Goal: Information Seeking & Learning: Learn about a topic

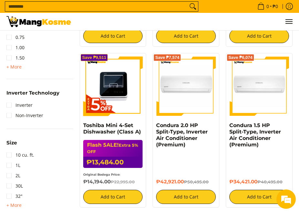
scroll to position [677, 0]
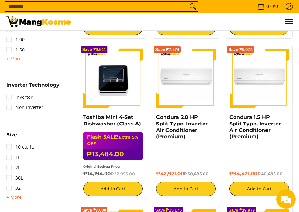
click at [115, 82] on img at bounding box center [113, 79] width 60 height 60
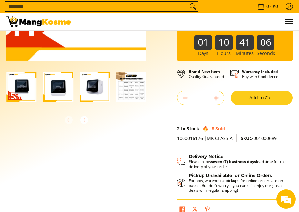
scroll to position [64, 0]
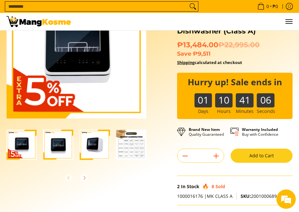
click at [95, 140] on img "Toshiba Mini 4-Set Dishwasher (Class A)-3" at bounding box center [95, 145] width 30 height 30
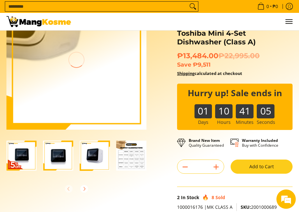
scroll to position [0, 0]
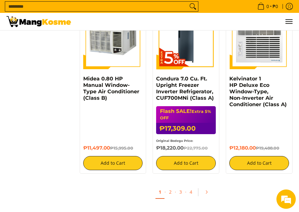
scroll to position [1419, 0]
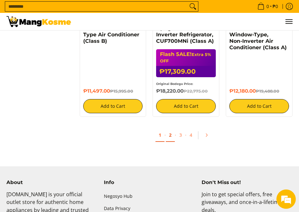
click at [169, 137] on link "2" at bounding box center [170, 135] width 9 height 13
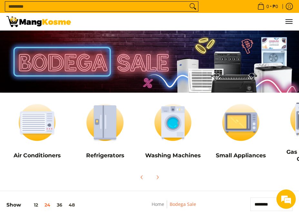
click at [36, 5] on input "Search..." at bounding box center [96, 7] width 182 height 10
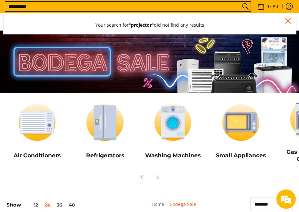
type input "*********"
click at [240, 2] on button "Search" at bounding box center [245, 7] width 10 height 10
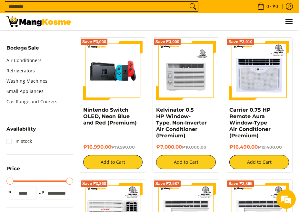
scroll to position [193, 0]
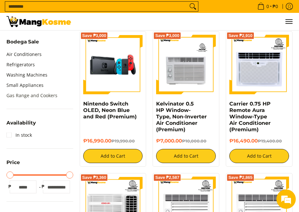
click at [31, 97] on link "Gas Range and Cookers" at bounding box center [31, 96] width 51 height 10
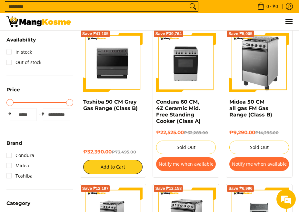
scroll to position [64, 0]
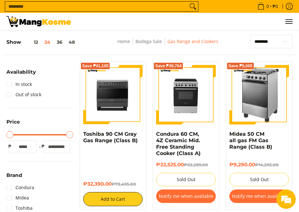
click at [118, 105] on img at bounding box center [113, 95] width 60 height 60
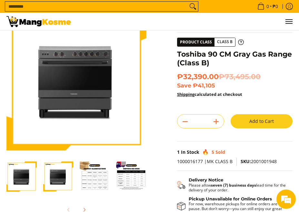
scroll to position [32, 0]
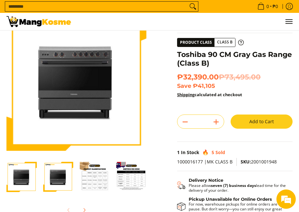
click at [61, 178] on img "Toshiba 90 CM Gray Gas Range (Class B)-2" at bounding box center [58, 177] width 30 height 30
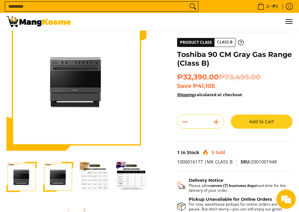
click at [31, 174] on img "toshiba-90-cm-5-burner-gas-range-gray-full-view-mang-kosme" at bounding box center [21, 177] width 30 height 30
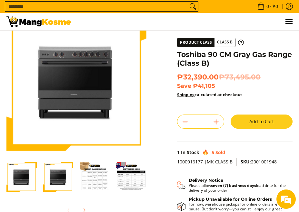
click at [43, 180] on div at bounding box center [58, 177] width 37 height 38
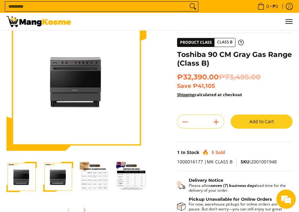
click at [58, 179] on img "Toshiba 90 CM Gray Gas Range (Class B)-2" at bounding box center [58, 177] width 30 height 30
click at [28, 181] on img "toshiba-90-cm-5-burner-gas-range-gray-full-view-mang-kosme" at bounding box center [21, 177] width 30 height 30
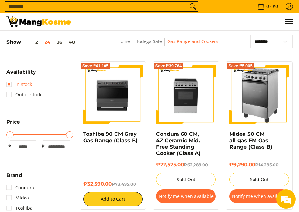
click at [25, 84] on link "In stock" at bounding box center [18, 84] width 25 height 10
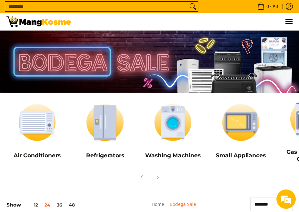
scroll to position [193, 0]
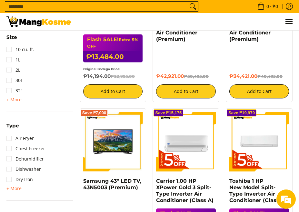
scroll to position [774, 0]
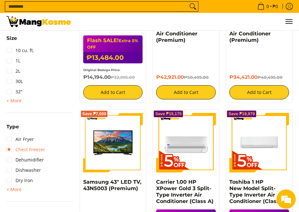
click at [31, 150] on link "Chest Freezer" at bounding box center [25, 150] width 39 height 10
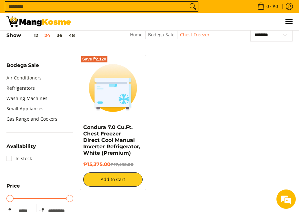
scroll to position [167, 0]
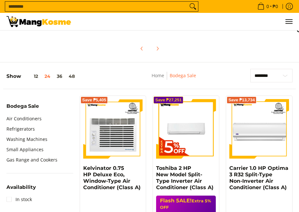
scroll to position [128, 0]
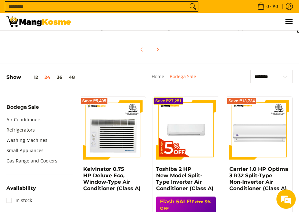
click at [22, 129] on link "Refrigerators" at bounding box center [20, 130] width 28 height 10
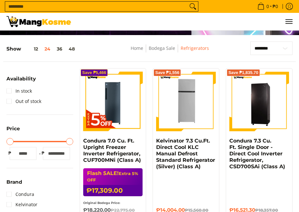
scroll to position [64, 0]
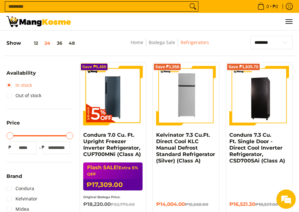
click at [16, 86] on link "In stock" at bounding box center [18, 85] width 25 height 10
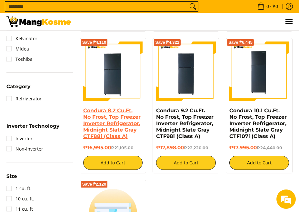
scroll to position [262, 0]
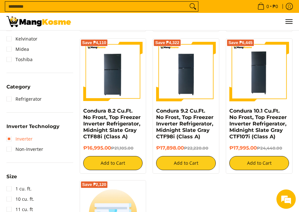
click at [25, 140] on link "Inverter" at bounding box center [19, 139] width 26 height 10
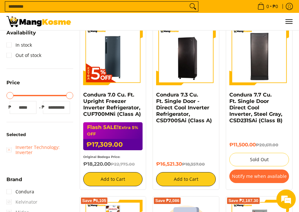
scroll to position [36, 0]
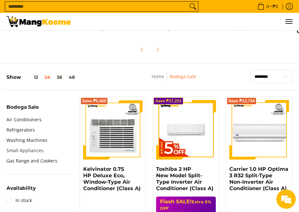
click at [27, 150] on link "Small Appliances" at bounding box center [24, 151] width 37 height 10
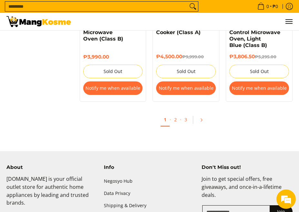
scroll to position [1161, 0]
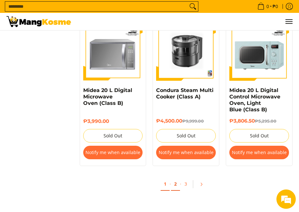
click at [175, 186] on link "2" at bounding box center [175, 184] width 9 height 13
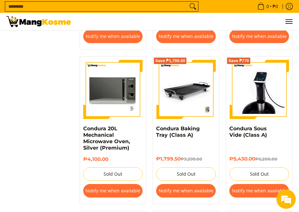
click at [33, 116] on div "**********" at bounding box center [149, 57] width 292 height 1271
click at [44, 114] on div "**********" at bounding box center [149, 57] width 292 height 1271
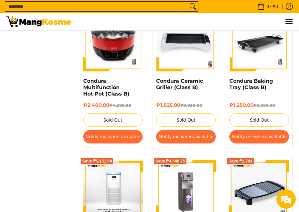
scroll to position [1032, 0]
